Goal: Check status: Check status

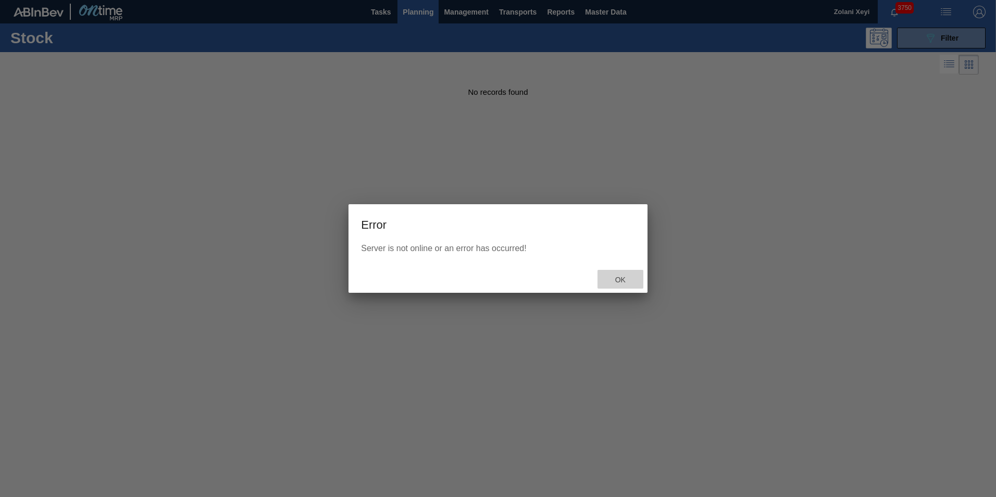
click at [619, 278] on span "Ok" at bounding box center [620, 279] width 27 height 8
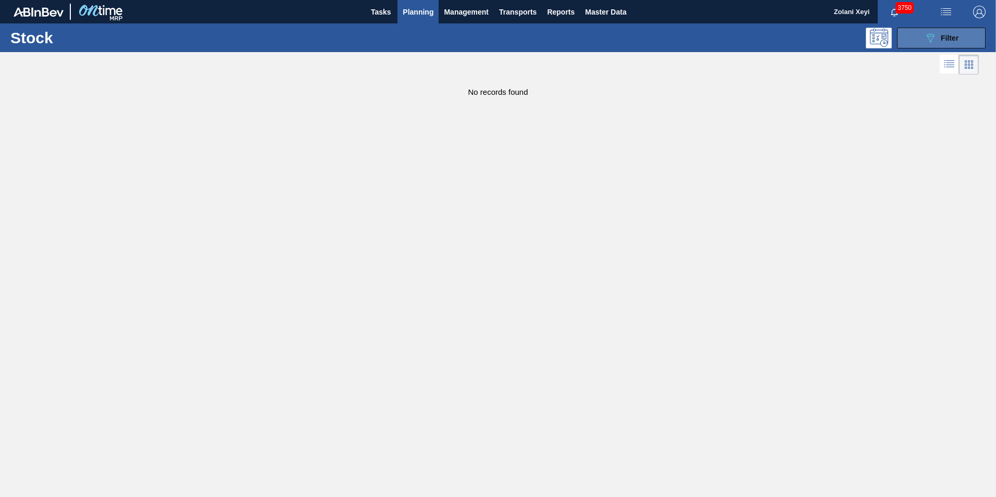
click at [932, 39] on icon at bounding box center [930, 38] width 8 height 9
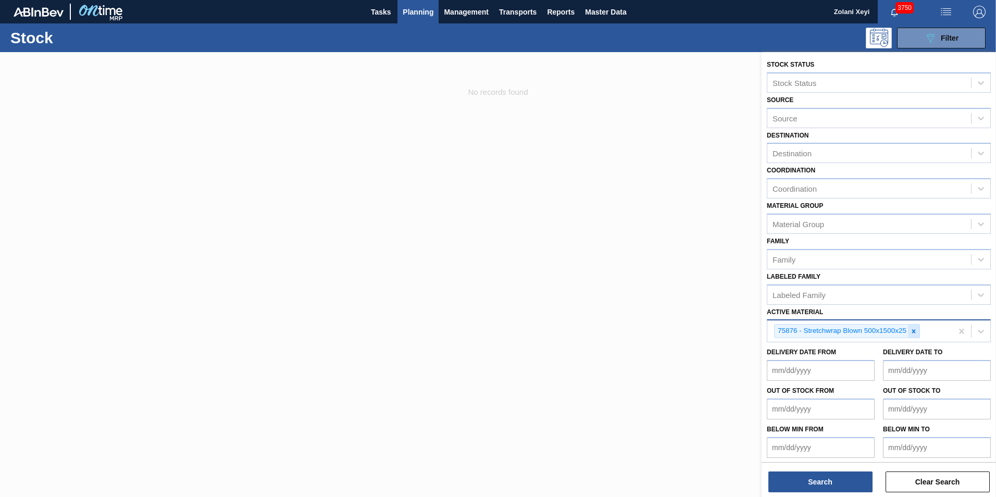
click at [914, 332] on icon at bounding box center [914, 331] width 4 height 4
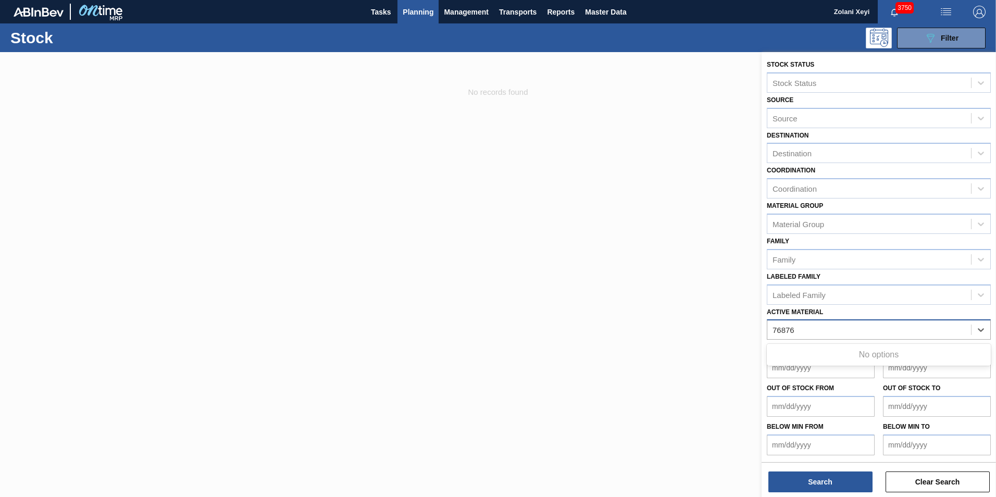
click at [780, 330] on Material "76876" at bounding box center [783, 329] width 23 height 9
type Material "75876"
click at [843, 482] on button "Search" at bounding box center [820, 481] width 104 height 21
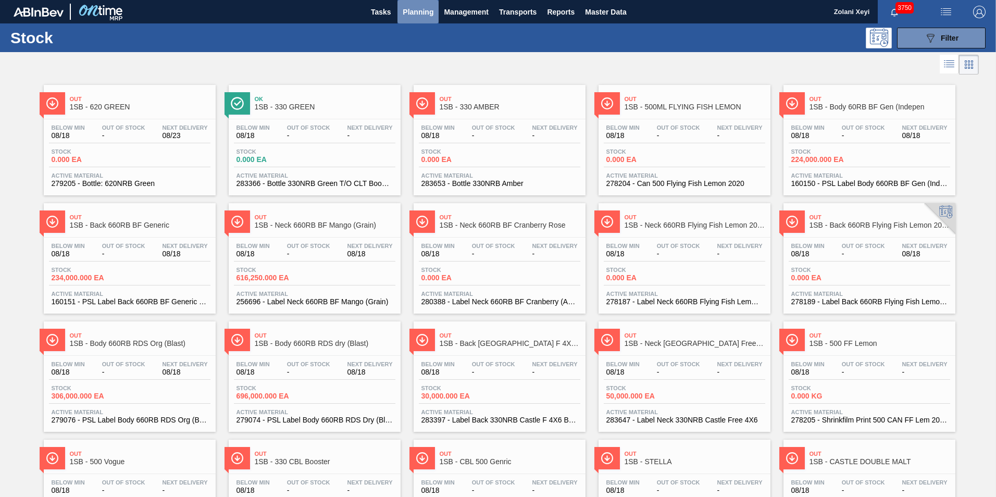
click at [415, 11] on span "Planning" at bounding box center [418, 12] width 31 height 12
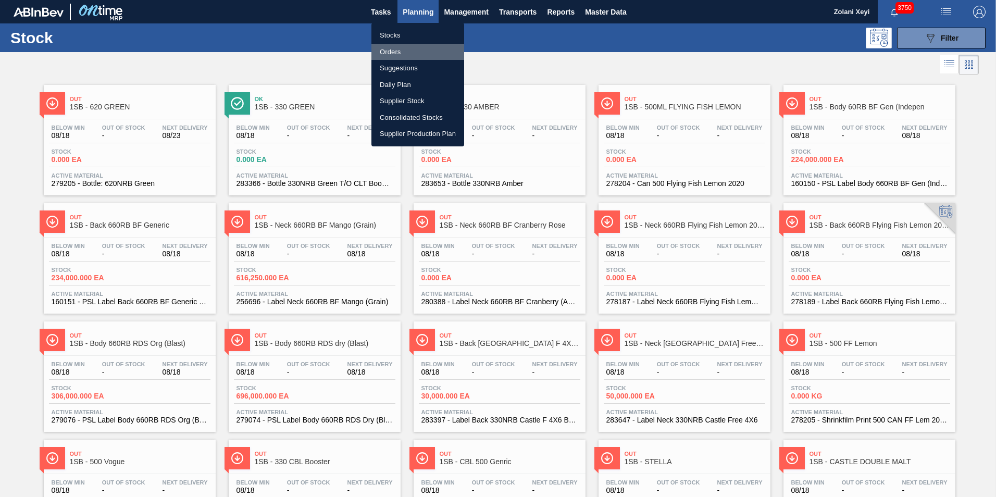
click at [392, 51] on li "Orders" at bounding box center [417, 52] width 93 height 17
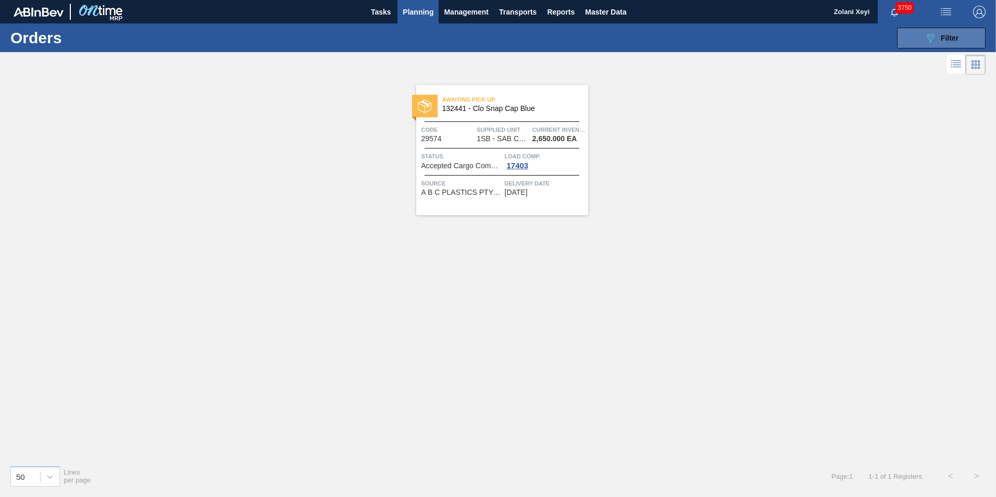
click at [923, 37] on button "089F7B8B-B2A5-4AFE-B5C0-19BA573D28AC Filter" at bounding box center [941, 38] width 89 height 21
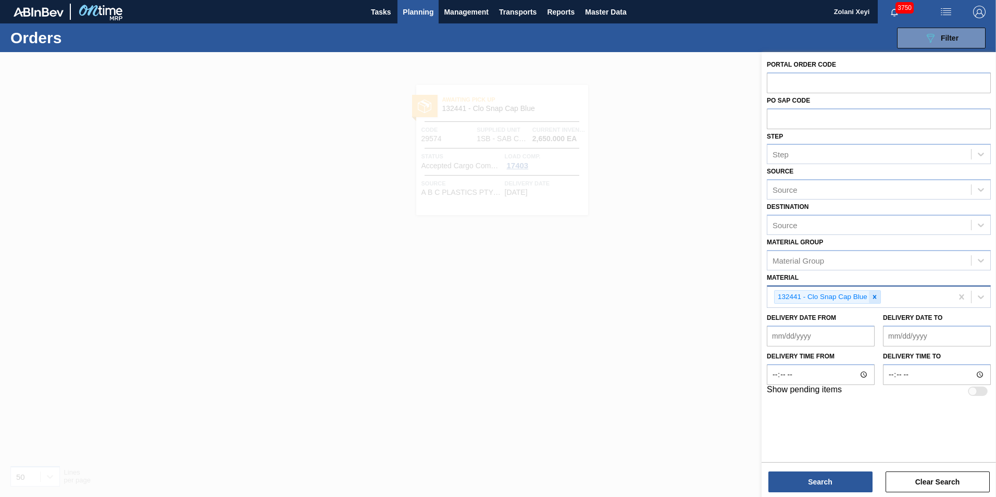
click at [876, 298] on icon at bounding box center [874, 296] width 7 height 7
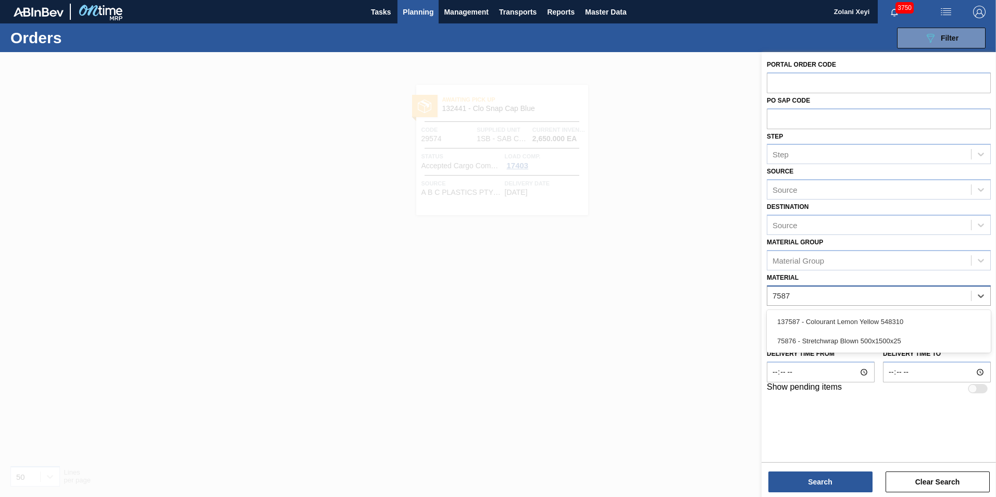
type input "75876"
click at [848, 318] on div "75876 - Stretchwrap Blown 500x1500x25" at bounding box center [879, 321] width 224 height 19
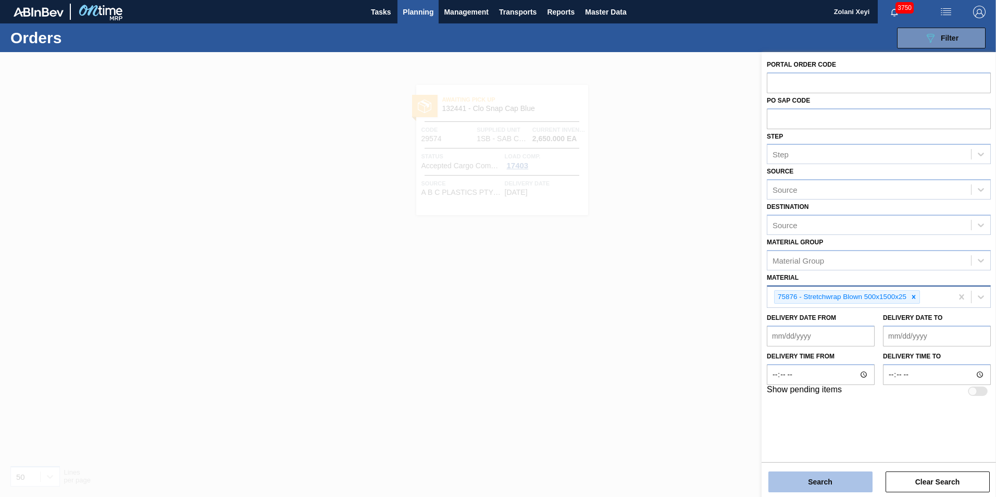
click at [823, 480] on button "Search" at bounding box center [820, 481] width 104 height 21
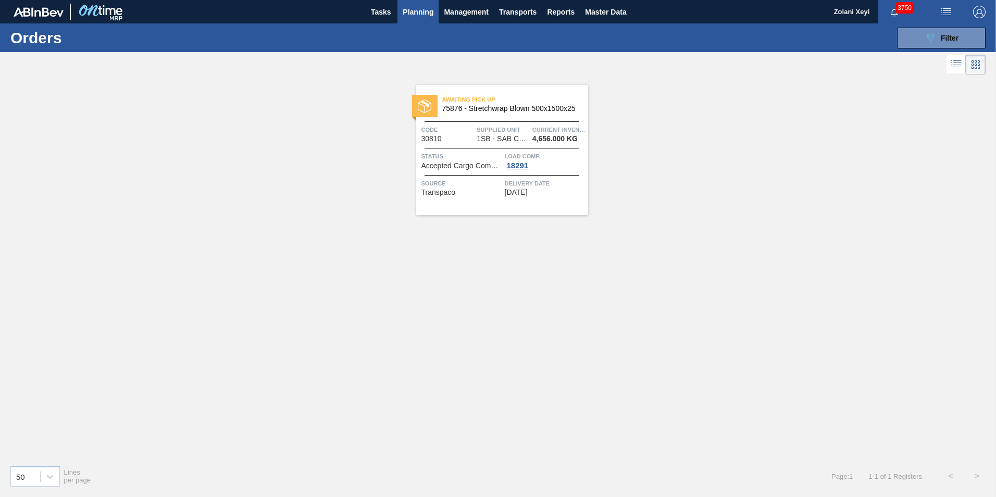
click at [489, 156] on span "Status" at bounding box center [461, 156] width 81 height 10
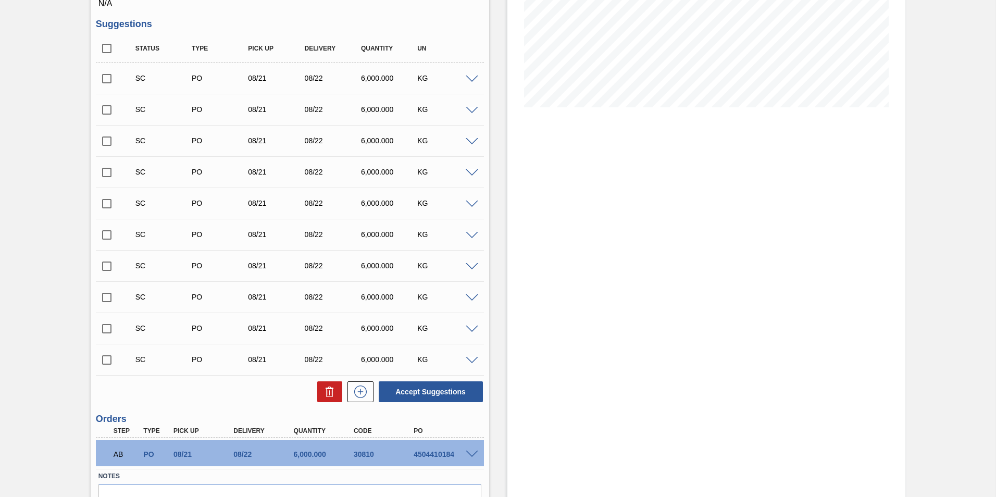
scroll to position [255, 0]
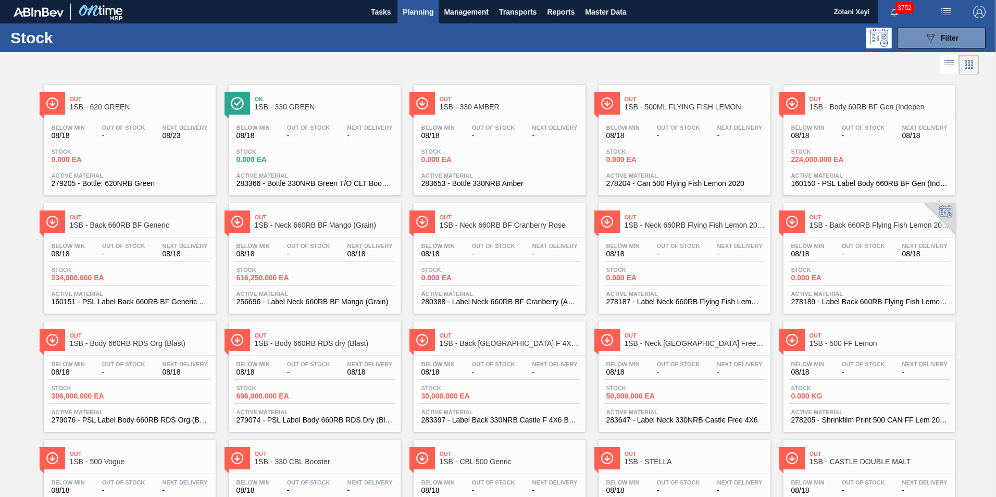
click at [422, 10] on span "Planning" at bounding box center [418, 12] width 31 height 12
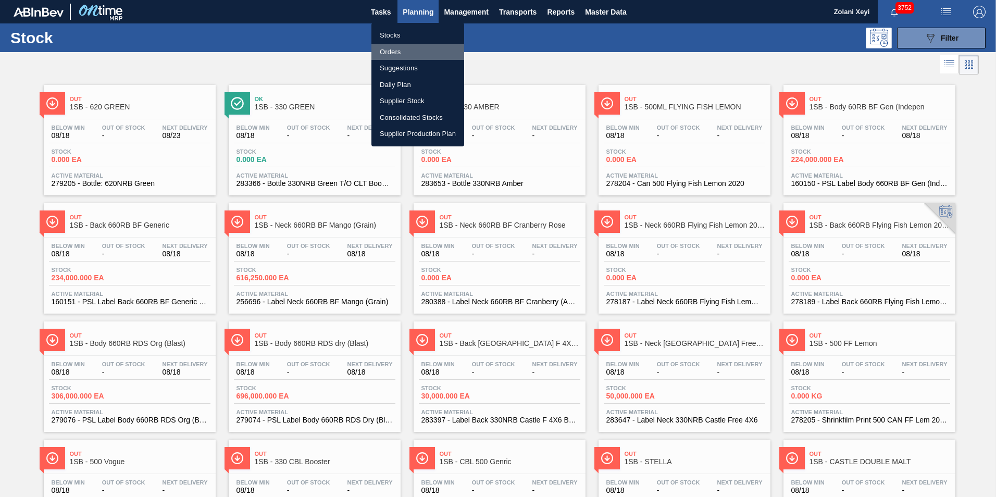
click at [394, 49] on li "Orders" at bounding box center [417, 52] width 93 height 17
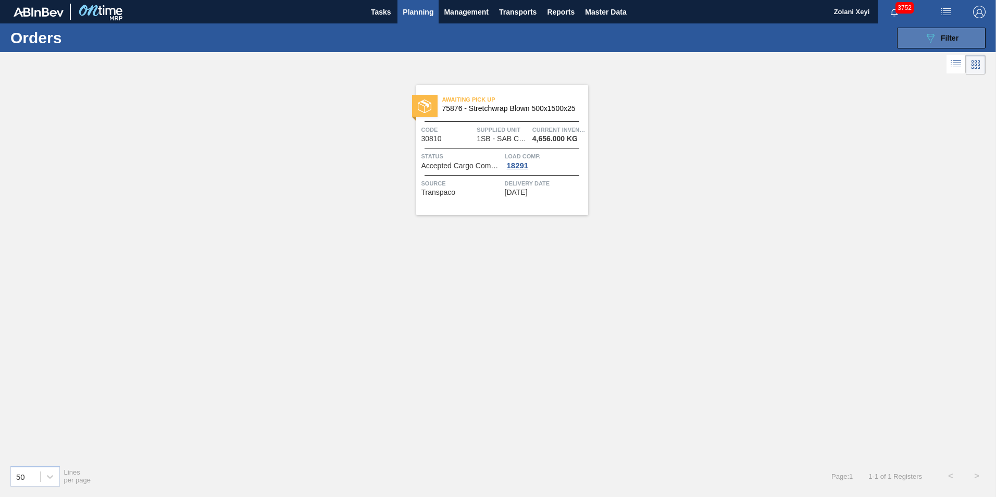
click at [479, 37] on button "089F7B8B-B2A5-4AFE-B5C0-19BA573D28AC Filter" at bounding box center [941, 38] width 89 height 21
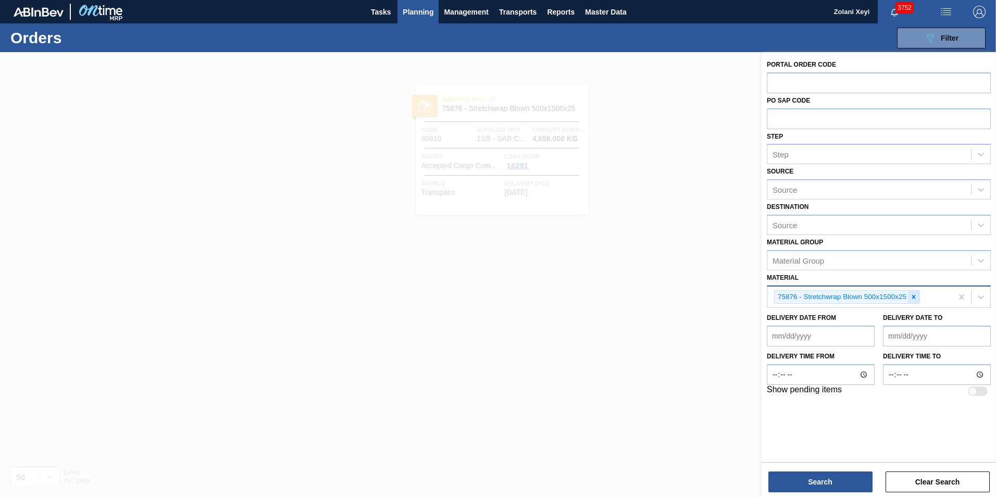
click at [479, 295] on icon at bounding box center [913, 296] width 7 height 7
type input "57991"
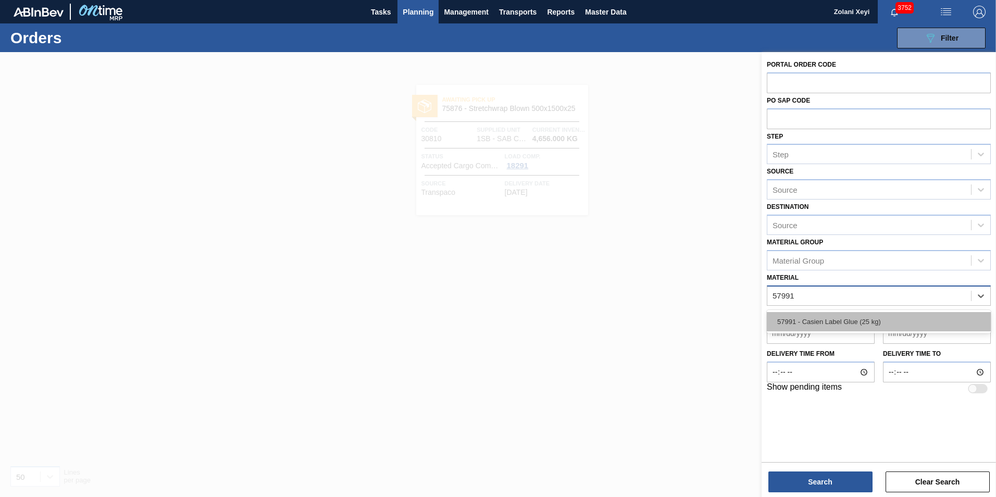
click at [479, 320] on div "57991 - Casien Label Glue (25 kg)" at bounding box center [879, 321] width 224 height 19
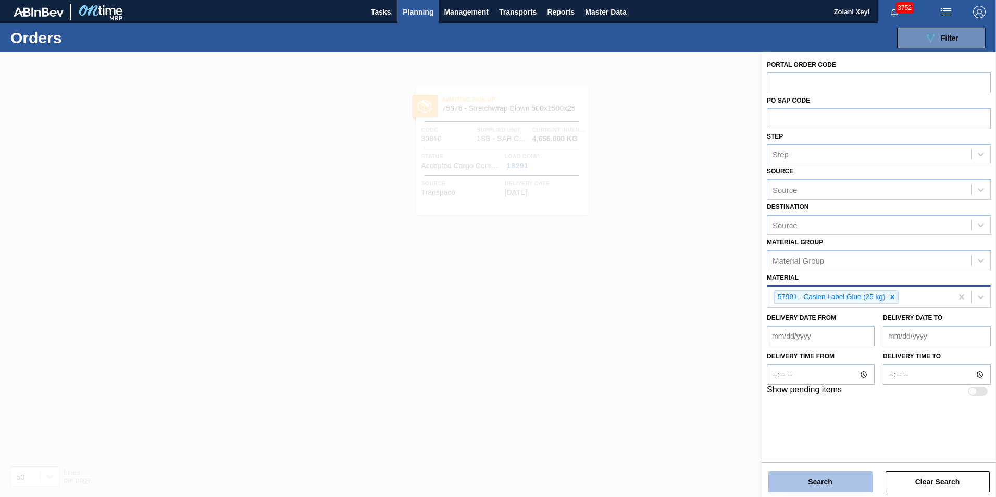
click at [479, 480] on button "Search" at bounding box center [820, 481] width 104 height 21
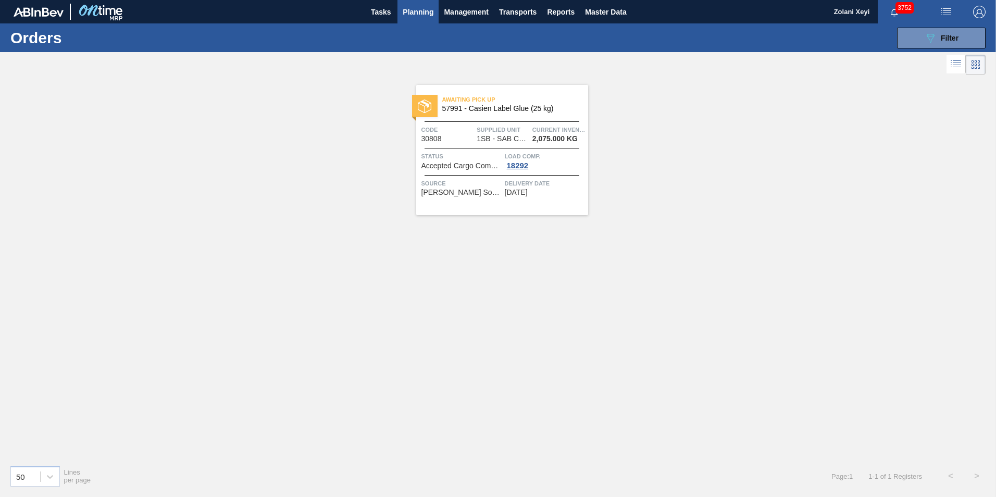
click at [479, 152] on span "Status" at bounding box center [461, 156] width 81 height 10
